Goal: Information Seeking & Learning: Learn about a topic

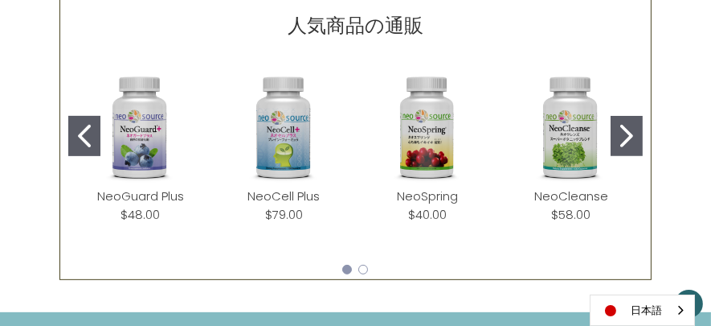
scroll to position [750, 0]
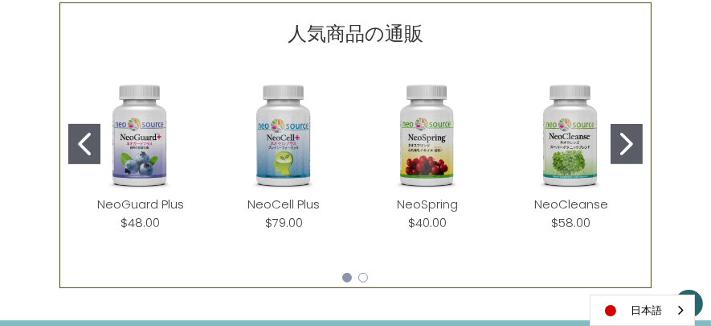
click at [625, 140] on icon "Go to slide 2" at bounding box center [626, 144] width 13 height 23
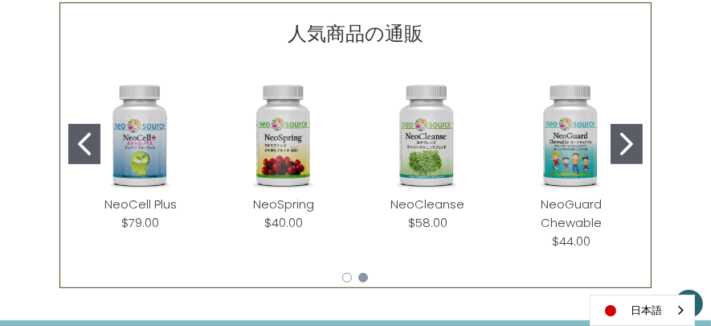
click at [625, 141] on icon "Go to slide 2" at bounding box center [626, 144] width 13 height 23
click at [85, 138] on icon "Go to slide 1" at bounding box center [84, 144] width 13 height 23
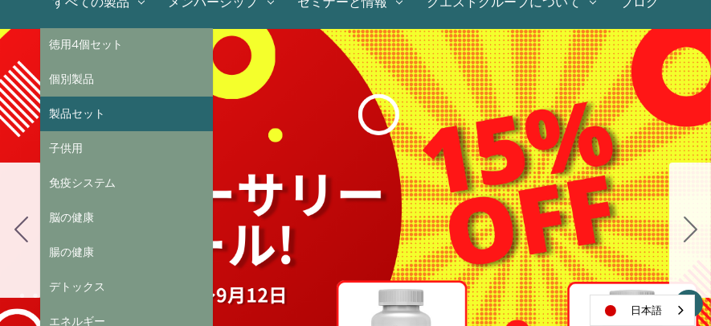
scroll to position [187, 0]
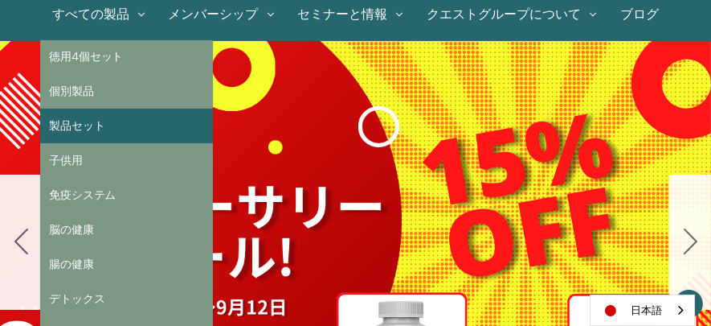
click at [112, 126] on link "製品セット" at bounding box center [126, 126] width 173 height 35
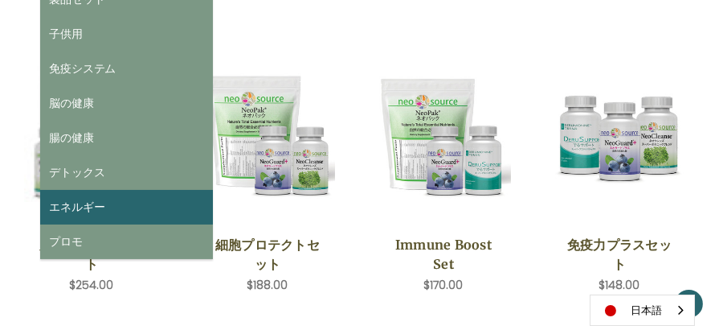
scroll to position [321, 0]
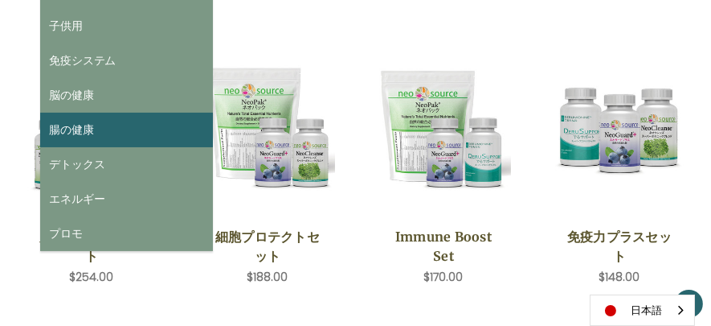
click at [139, 132] on link "腸の健康" at bounding box center [126, 130] width 173 height 35
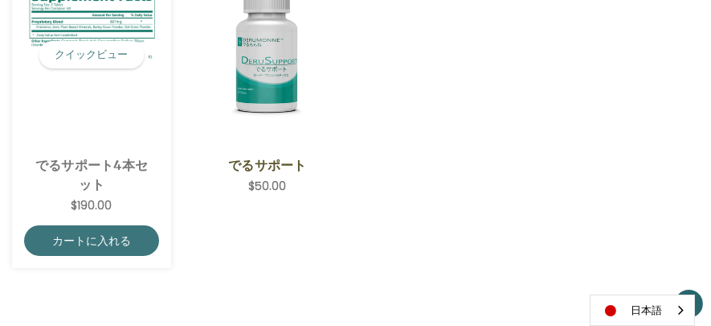
scroll to position [348, 0]
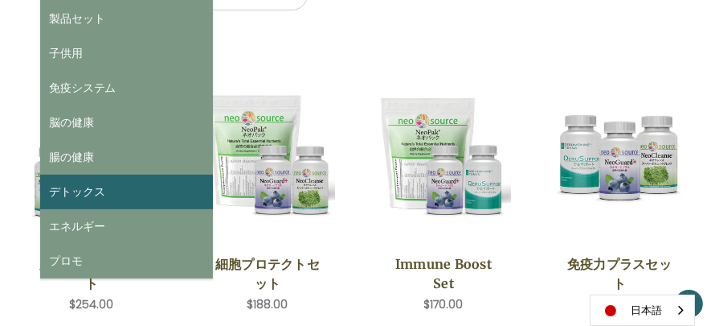
scroll to position [294, 0]
click at [119, 187] on link "デトックス" at bounding box center [126, 191] width 173 height 35
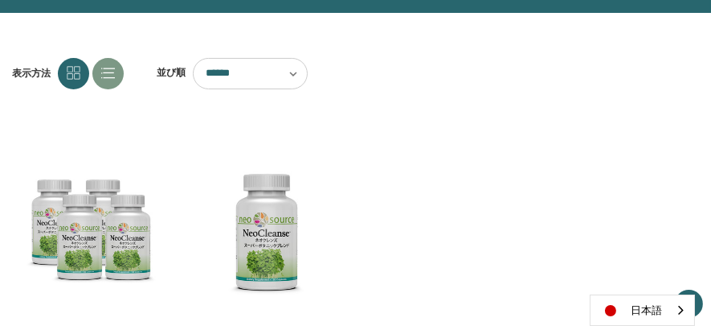
scroll to position [214, 0]
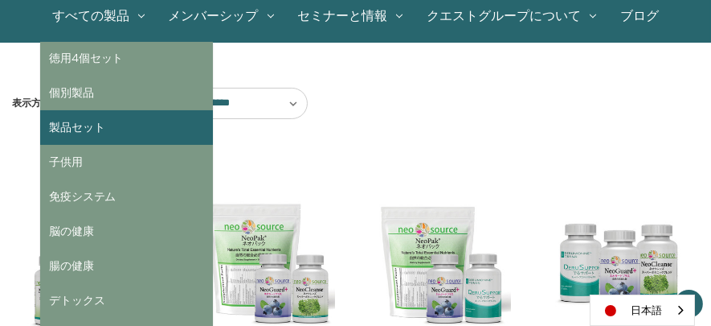
scroll to position [187, 0]
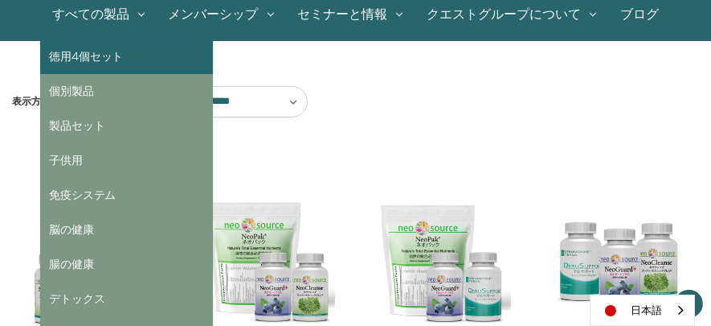
click at [104, 61] on link "徳用4個セット" at bounding box center [126, 57] width 173 height 35
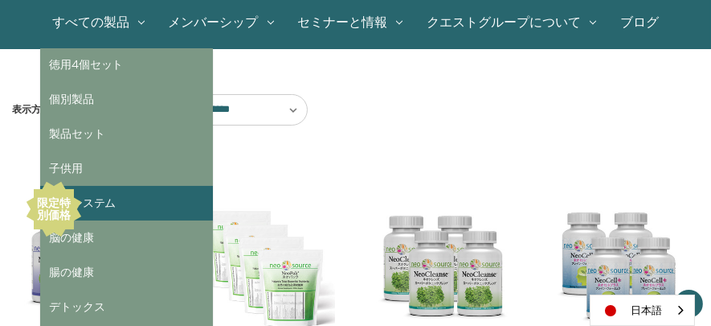
scroll to position [187, 0]
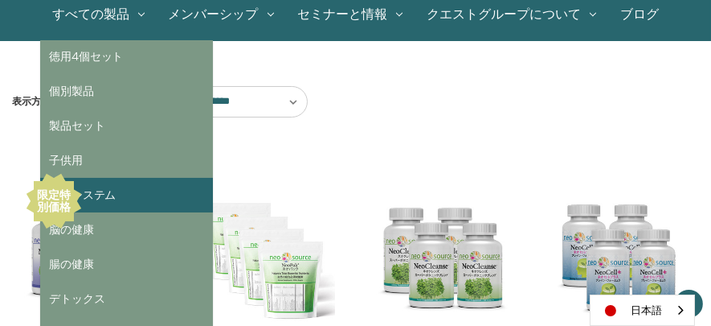
click at [132, 194] on link "免疫システム" at bounding box center [126, 195] width 173 height 35
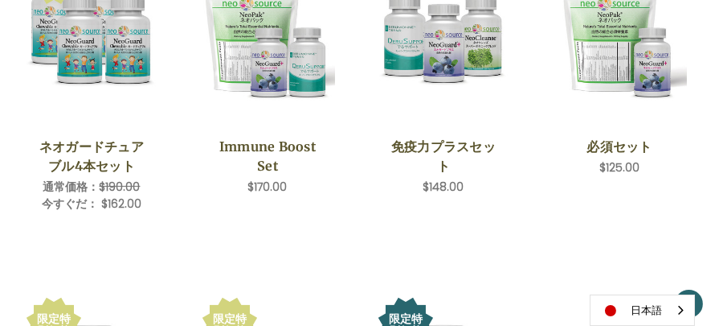
scroll to position [428, 0]
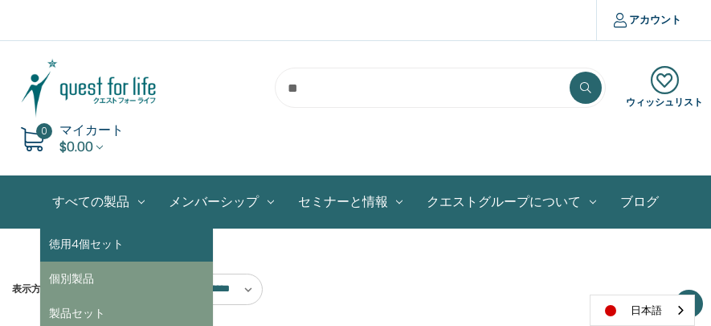
scroll to position [171, 0]
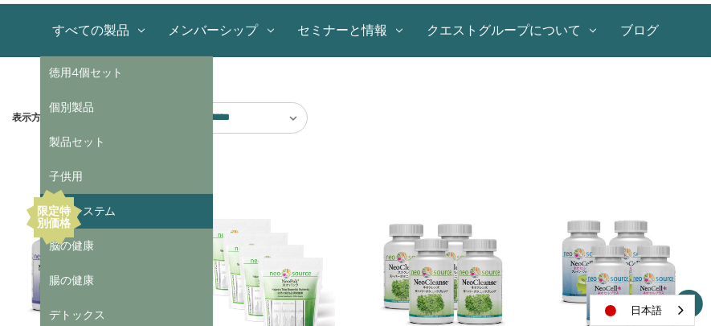
click at [115, 208] on link "免疫システム" at bounding box center [126, 211] width 173 height 35
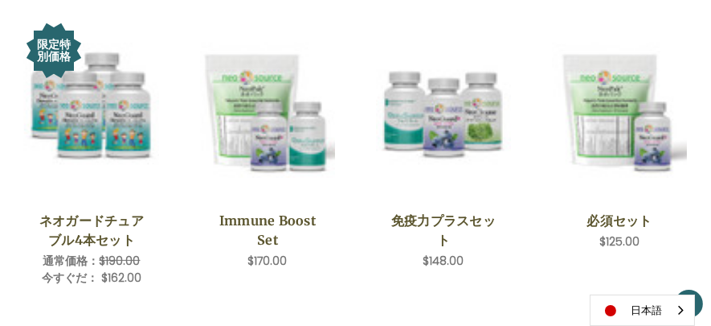
scroll to position [321, 0]
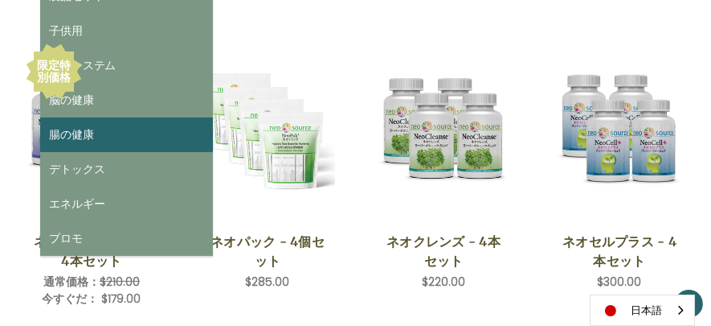
scroll to position [332, 0]
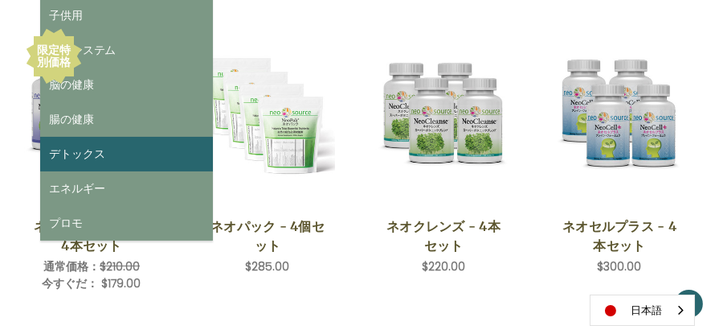
click at [155, 158] on link "デトックス" at bounding box center [126, 154] width 173 height 35
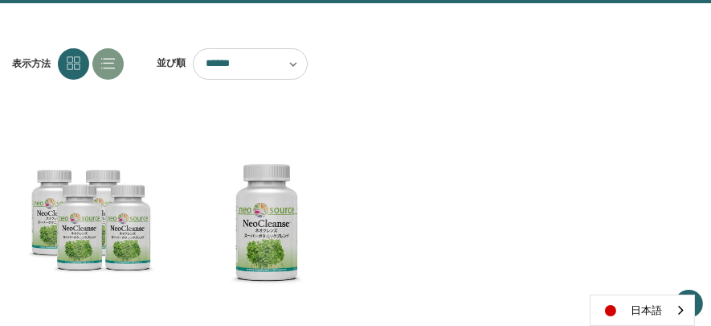
scroll to position [214, 0]
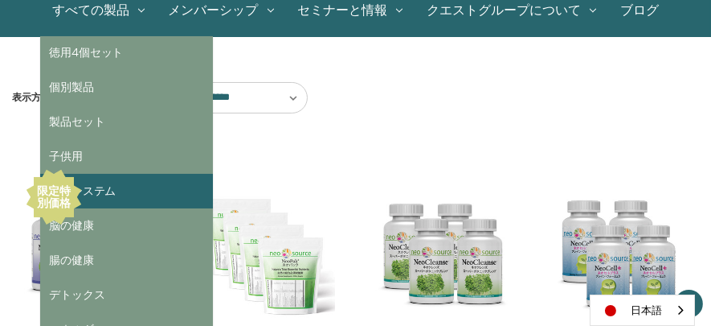
scroll to position [252, 0]
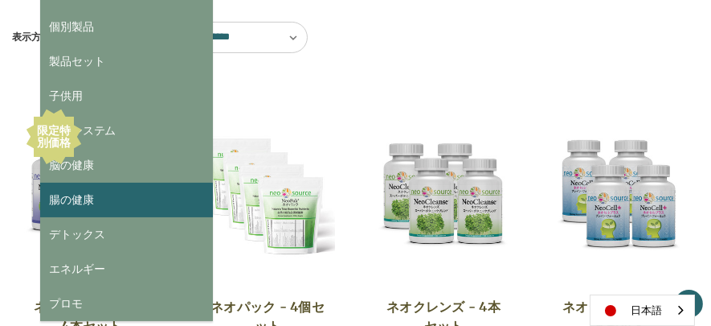
click at [141, 202] on link "腸の健康" at bounding box center [126, 199] width 173 height 35
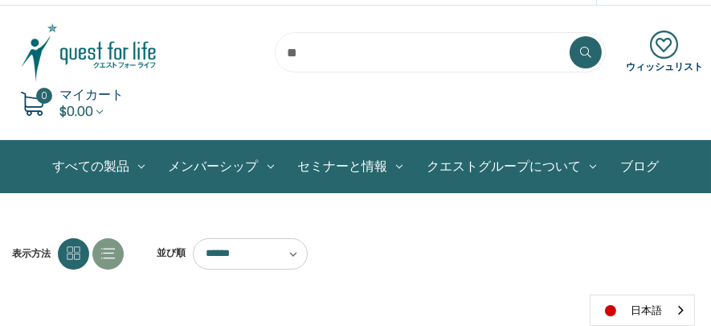
scroll to position [27, 0]
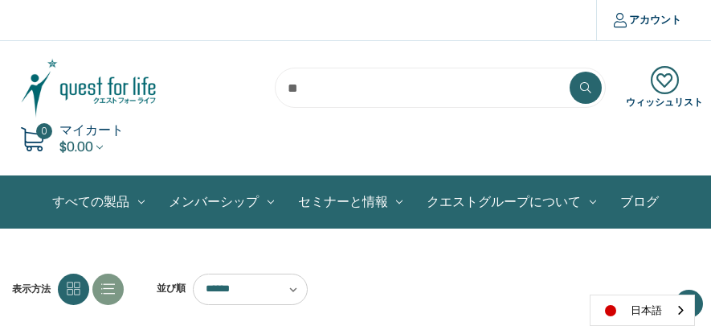
scroll to position [252, 0]
